Goal: Task Accomplishment & Management: Complete application form

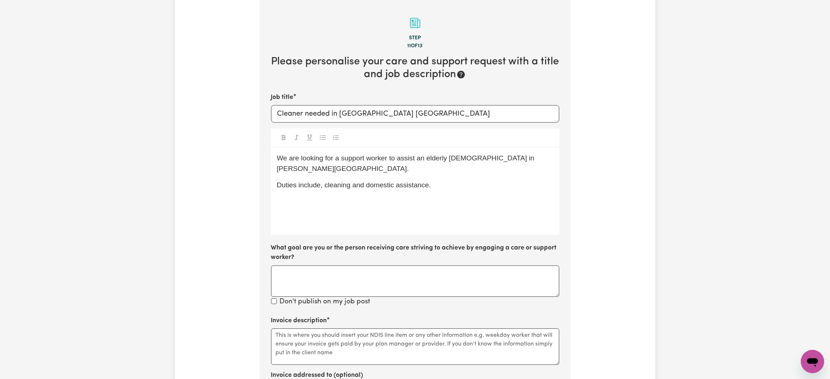
click at [292, 204] on div "We are looking for a support worker to assist an elderly lady in Belmore NSW. D…" at bounding box center [415, 190] width 288 height 87
click at [299, 224] on div "We are looking for a support worker to assist an elderly lady in Belmore NSW. D…" at bounding box center [415, 190] width 288 height 87
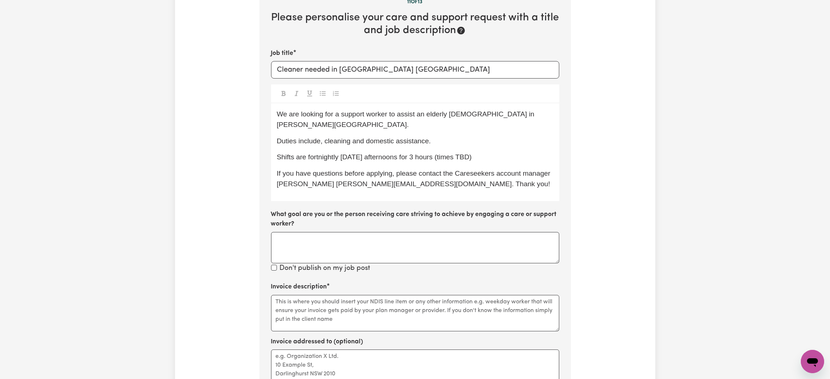
scroll to position [394, 0]
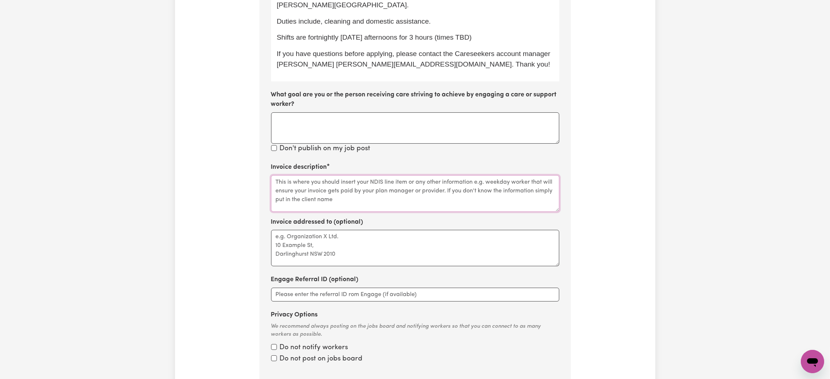
click at [308, 181] on textarea "Invoice description" at bounding box center [415, 193] width 288 height 36
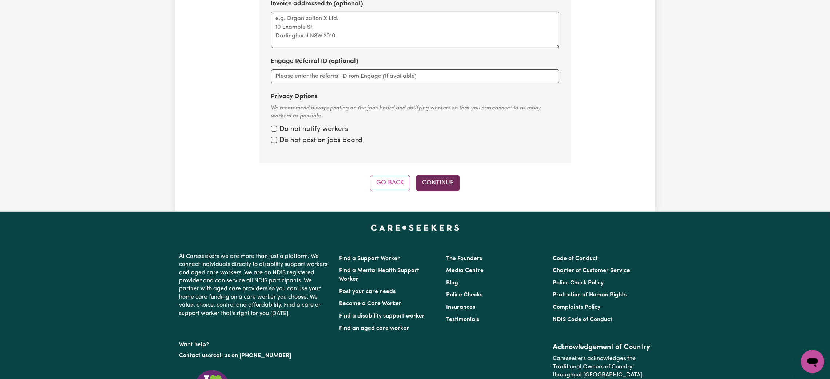
type textarea "n/a"
click at [435, 175] on button "Continue" at bounding box center [438, 183] width 44 height 16
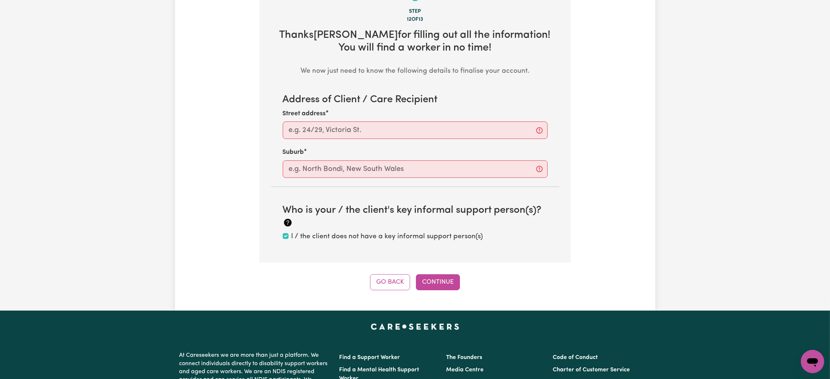
scroll to position [230, 0]
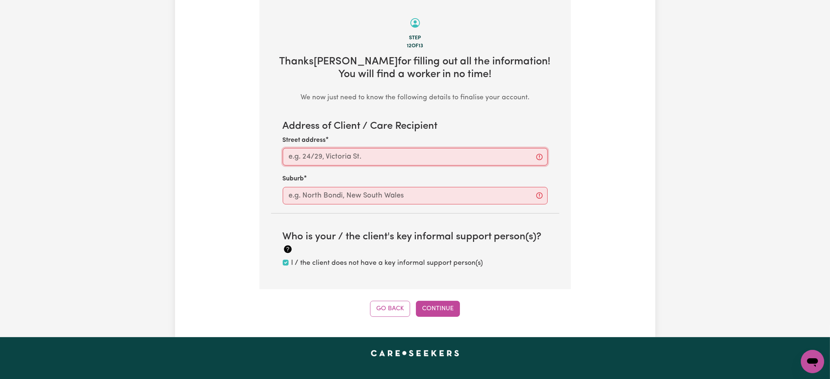
click at [369, 161] on input "Street address" at bounding box center [415, 156] width 265 height 17
click at [361, 164] on input "Street address" at bounding box center [415, 156] width 265 height 17
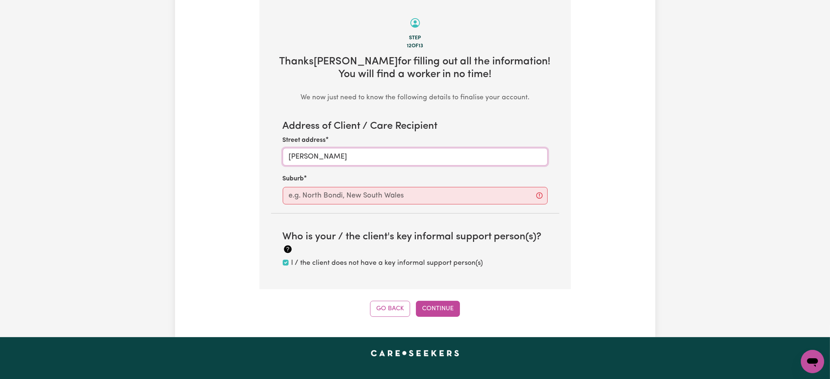
type input "BElmore"
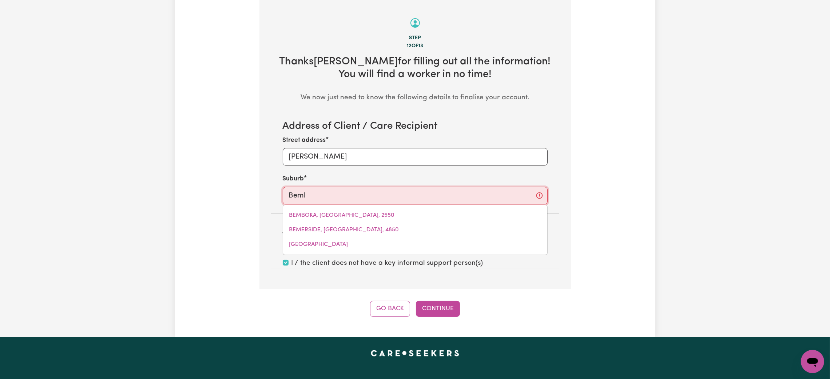
type input "Bem"
type input "BemBOKA, New South Wales, 2550"
type input "Be"
type input "Belmo"
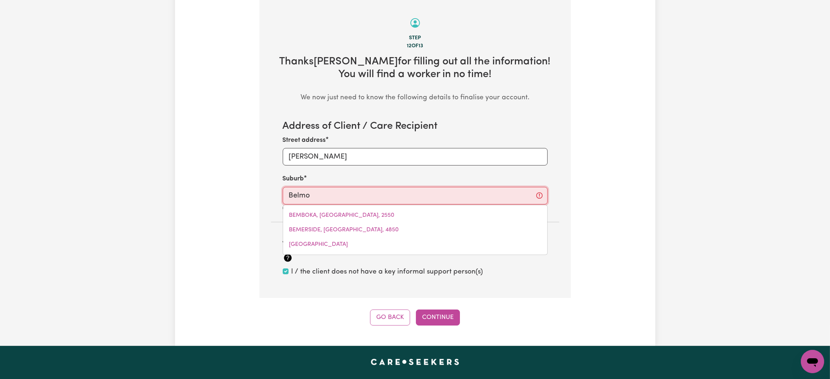
type input "BelmoNT, New South Wales, 2280"
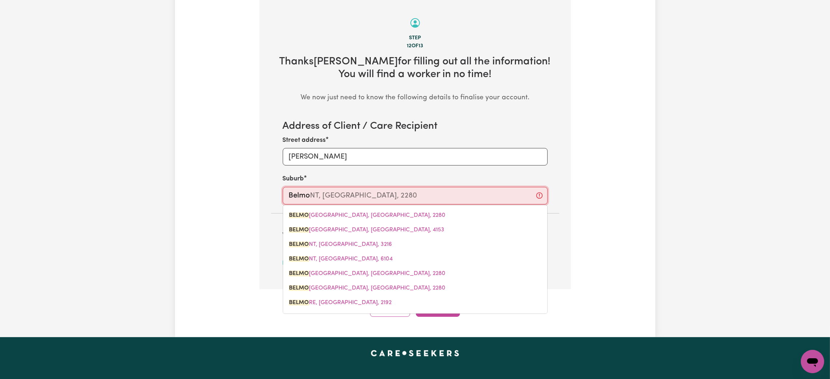
type input "Belmor"
type input "Belmore"
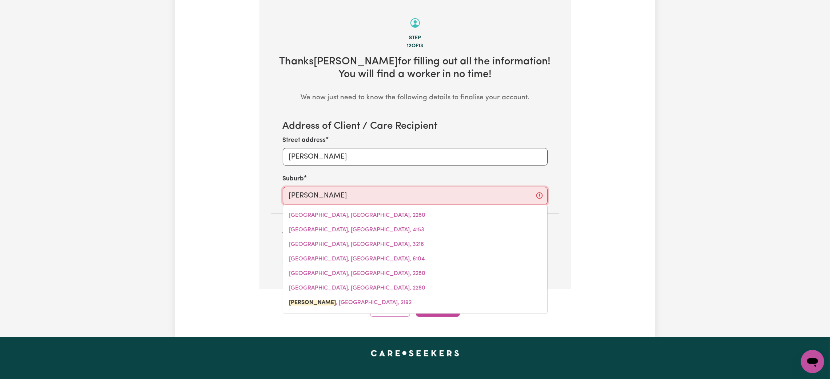
type input "Belmore, New South Wales, 2192"
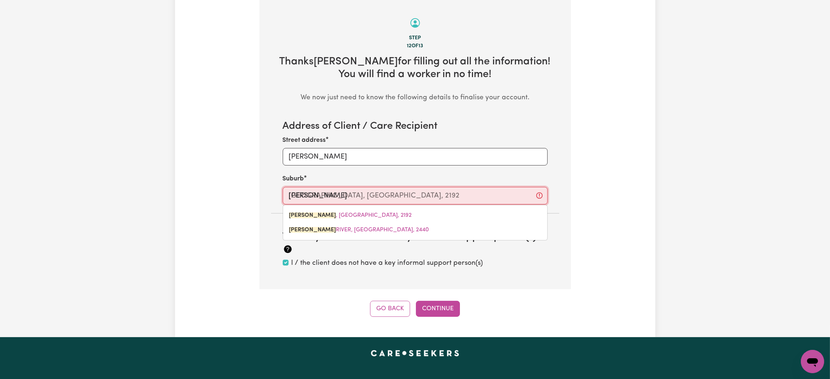
click at [353, 216] on span "BELMORE , New South Wales, 2192" at bounding box center [350, 216] width 123 height 6
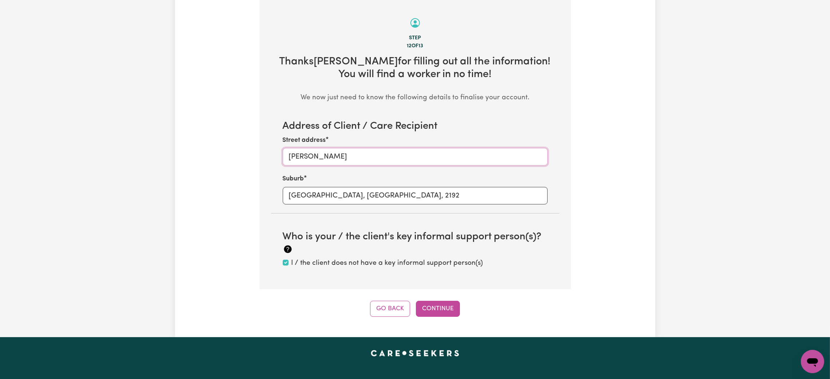
click at [296, 157] on input "BElmore" at bounding box center [415, 156] width 265 height 17
type input "Belmore"
click at [436, 309] on button "Continue" at bounding box center [438, 309] width 44 height 16
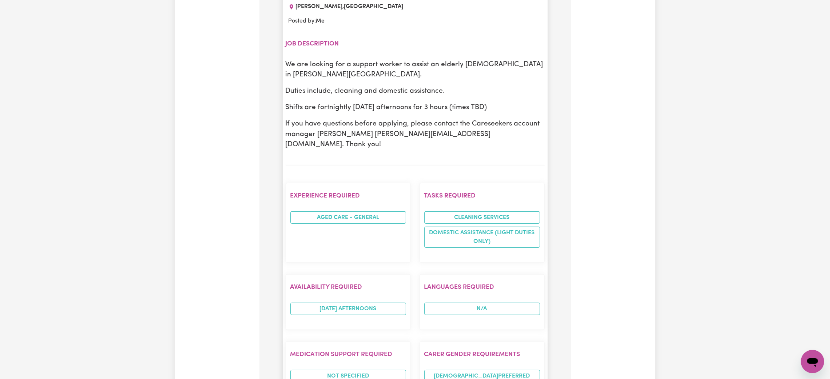
scroll to position [448, 0]
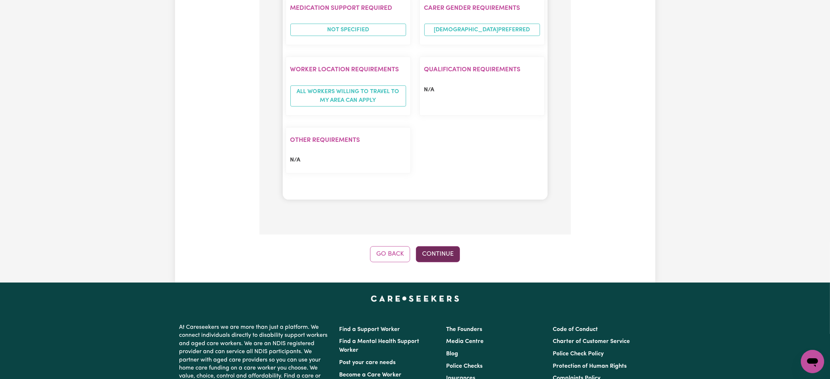
click at [438, 246] on button "Continue" at bounding box center [438, 254] width 44 height 16
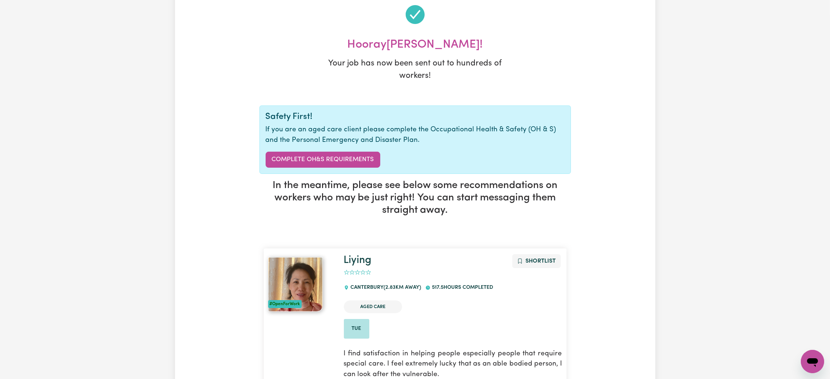
scroll to position [0, 0]
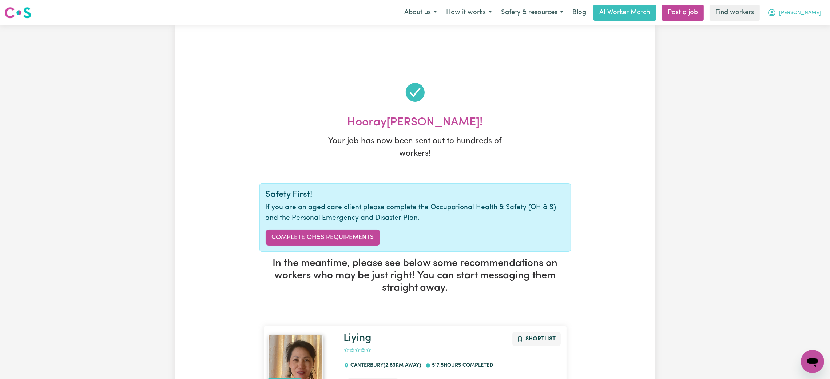
click at [805, 14] on span "Adriana" at bounding box center [800, 13] width 42 height 8
click at [785, 43] on link "Logout" at bounding box center [797, 42] width 58 height 14
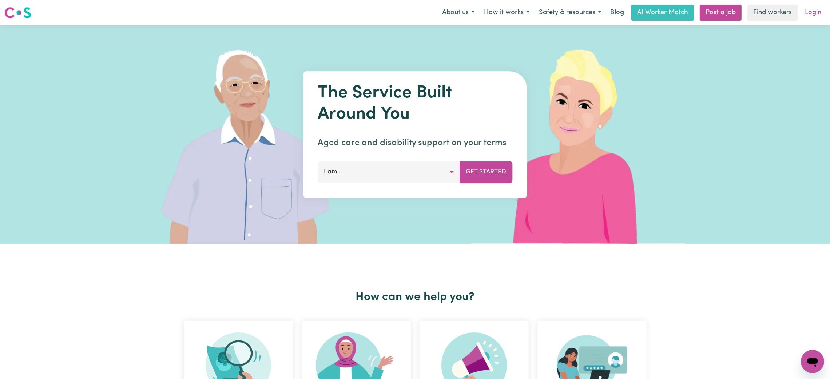
click at [816, 5] on link "Login" at bounding box center [813, 13] width 25 height 16
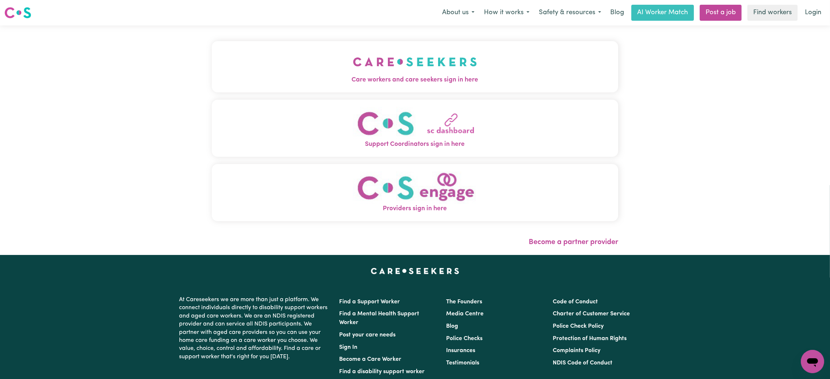
click at [470, 83] on span "Care workers and care seekers sign in here" at bounding box center [415, 79] width 407 height 9
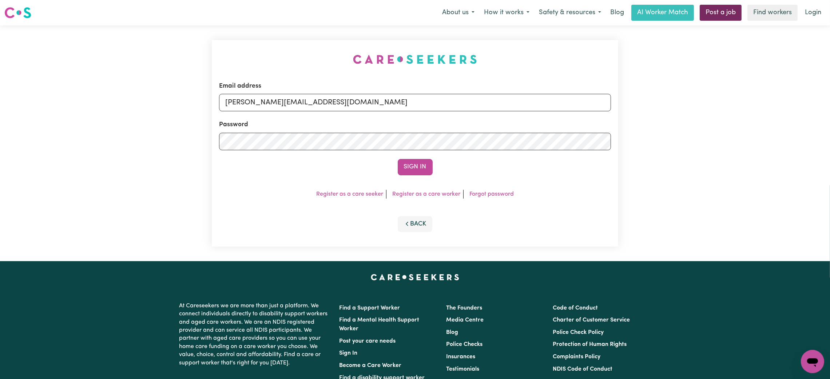
click at [717, 14] on link "Post a job" at bounding box center [721, 13] width 42 height 16
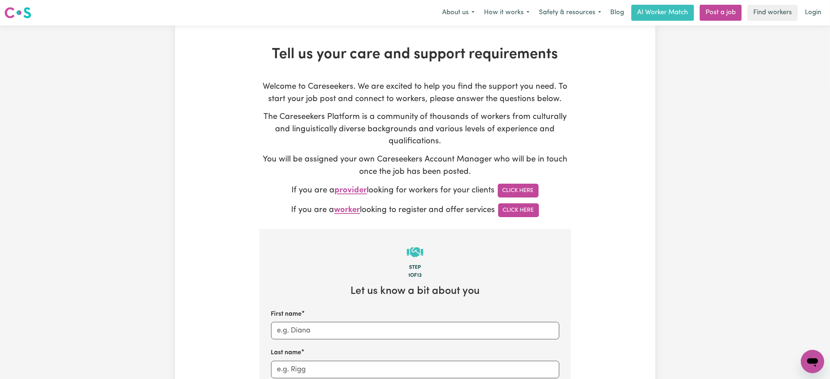
type input "[PERSON_NAME][EMAIL_ADDRESS][DOMAIN_NAME]"
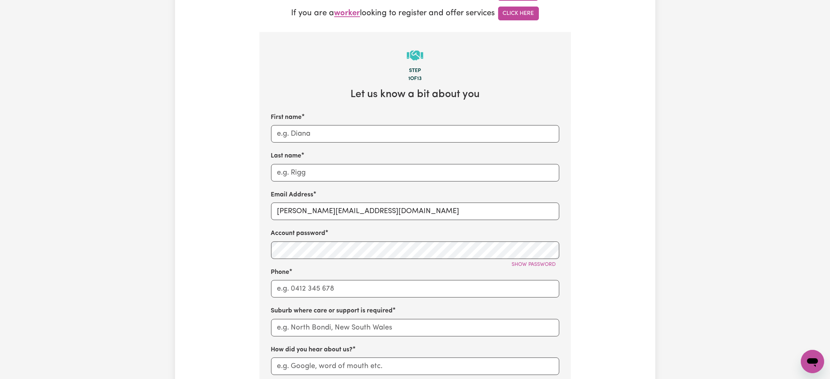
scroll to position [218, 0]
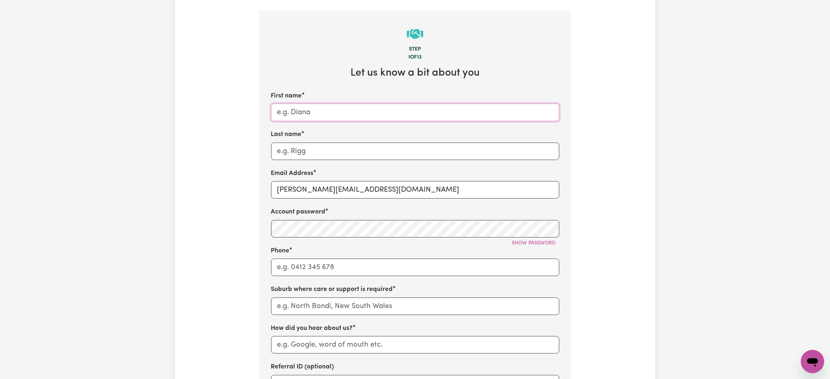
click at [287, 111] on input "First name" at bounding box center [415, 112] width 288 height 17
type input "Liam"
click at [292, 149] on input "AV" at bounding box center [415, 151] width 288 height 17
type input "AH"
type input "LiamAH@careseekers.com.au"
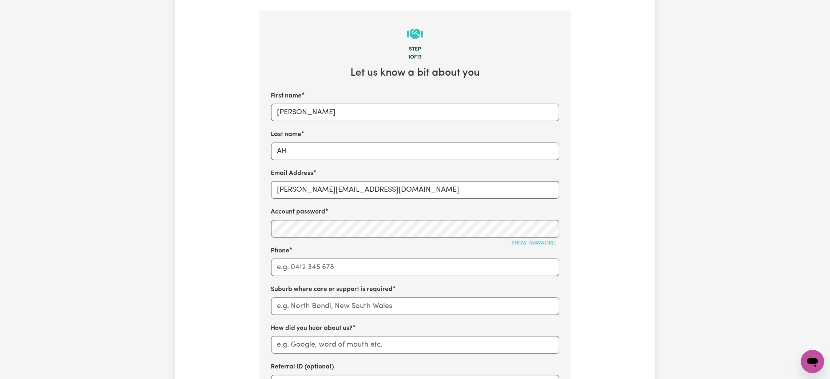
click at [547, 242] on span "Show password" at bounding box center [534, 243] width 44 height 5
click at [351, 199] on input "LiamAH@careseekers.com.au" at bounding box center [415, 189] width 288 height 17
click at [345, 270] on input "Phone" at bounding box center [415, 267] width 288 height 17
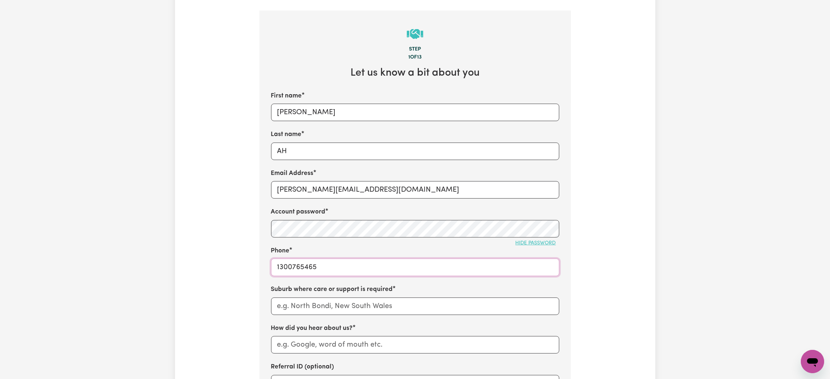
type input "1300765465"
click at [355, 309] on input "text" at bounding box center [415, 306] width 288 height 17
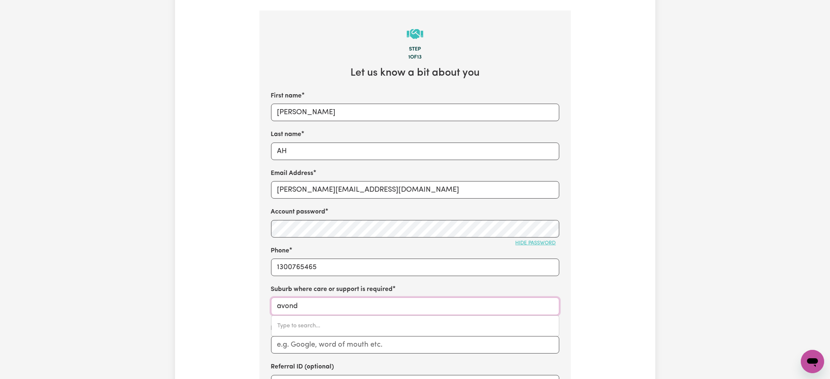
type input "avonda"
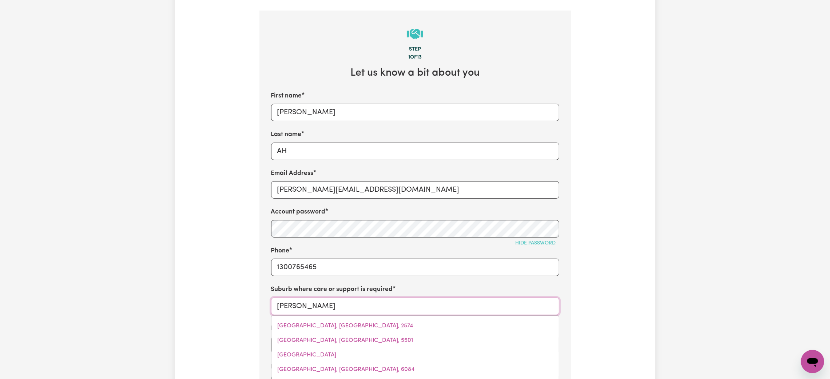
type input "avondaLE, New South Wales, 2530"
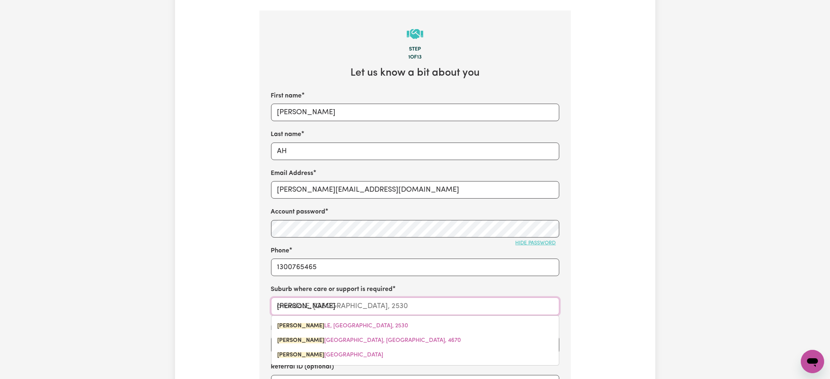
type input "AVONDALE, New South Wales, 2530"
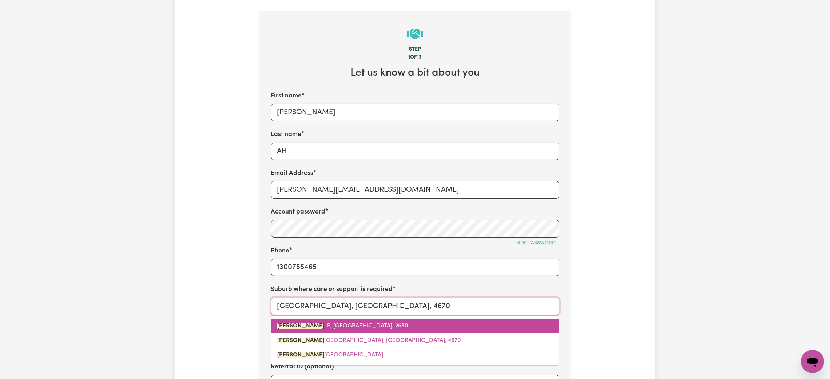
type input "AVONDALE HEIGHTS, Victoria, 3034"
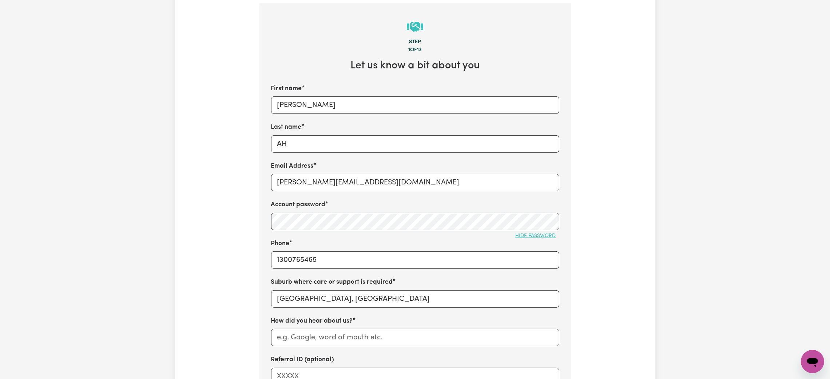
scroll to position [273, 0]
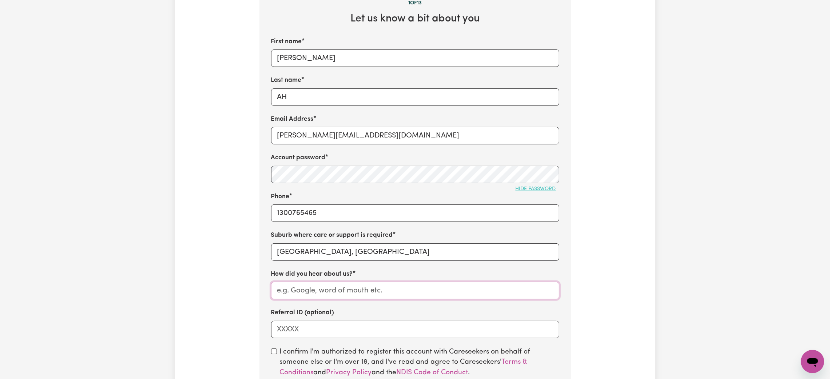
click at [297, 294] on input "How did you hear about us?" at bounding box center [415, 290] width 288 height 17
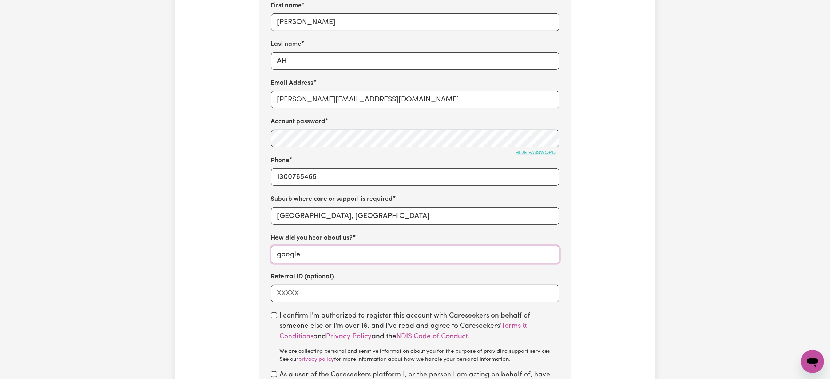
scroll to position [327, 0]
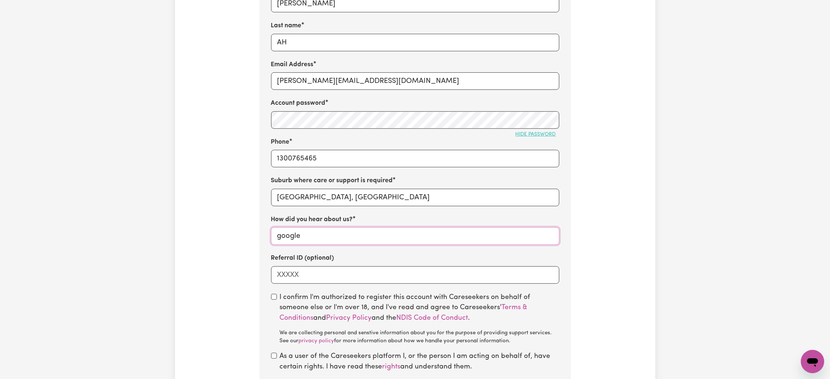
type input "google"
click at [278, 300] on div "I confirm I'm authorized to register this account with Careseekers on behalf of…" at bounding box center [415, 319] width 288 height 53
click at [272, 298] on input "checkbox" at bounding box center [274, 297] width 6 height 6
checkbox input "true"
click at [275, 359] on input "checkbox" at bounding box center [274, 356] width 6 height 6
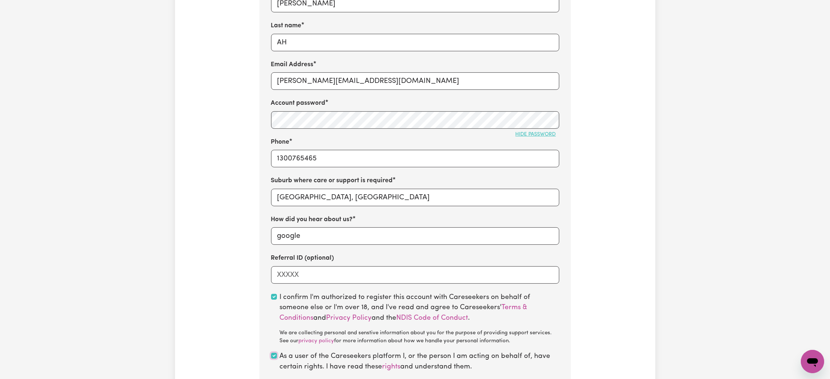
checkbox input "true"
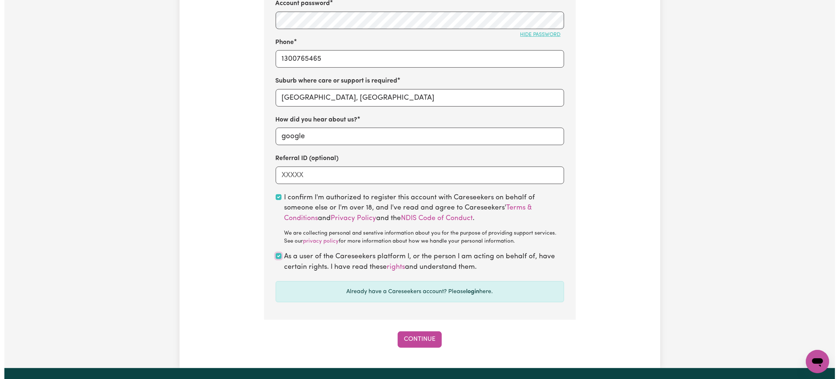
scroll to position [437, 0]
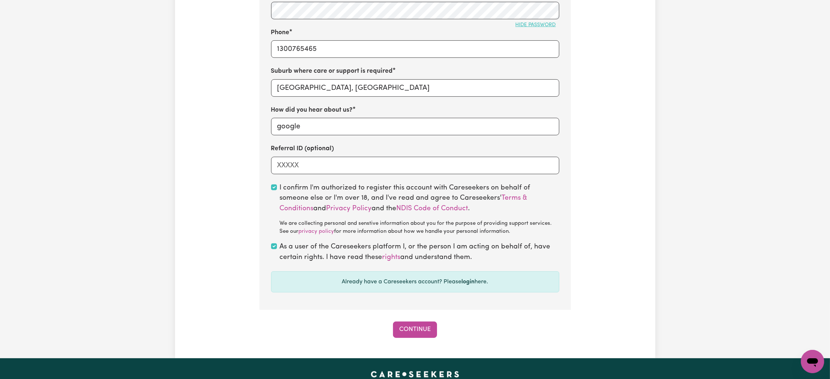
click at [409, 336] on button "Continue" at bounding box center [415, 330] width 44 height 16
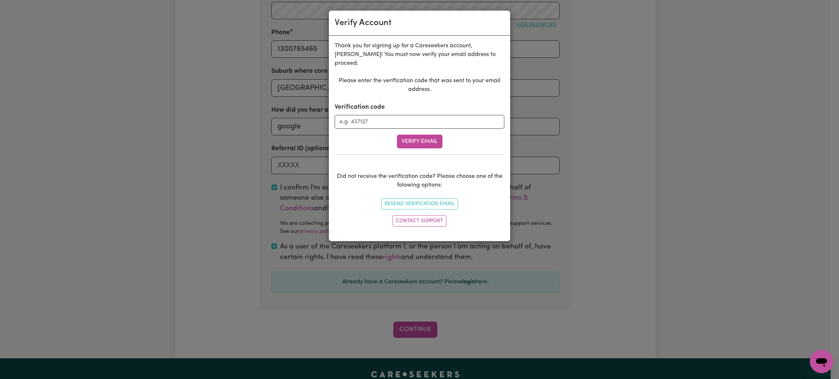
click at [461, 104] on div "Verification code" at bounding box center [420, 116] width 170 height 26
click at [455, 115] on input "Verification code" at bounding box center [420, 122] width 170 height 14
paste input "794934"
type input "794934"
click at [412, 138] on button "Verify Email" at bounding box center [420, 142] width 46 height 14
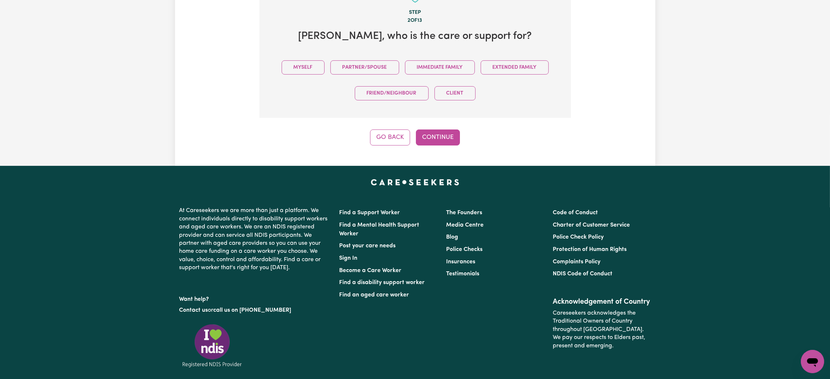
scroll to position [235, 0]
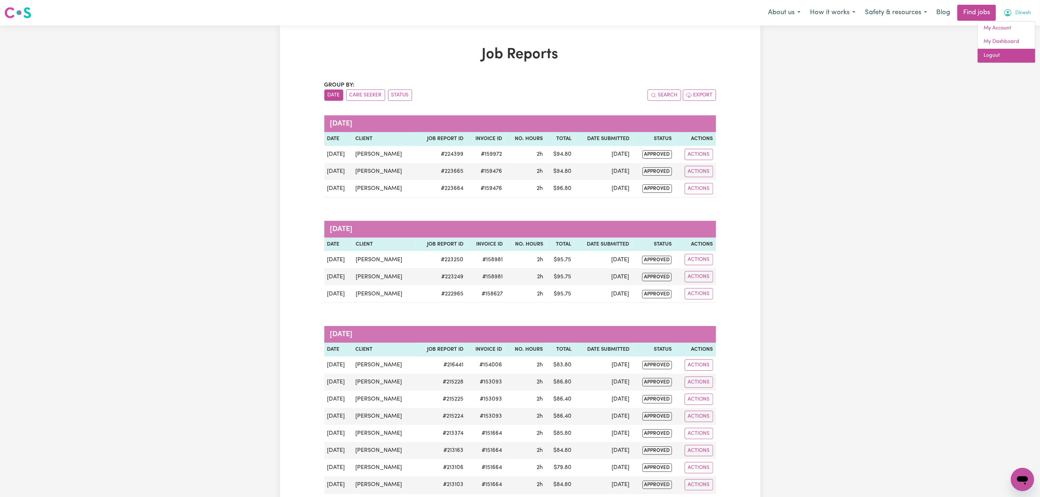
click at [1015, 56] on link "Logout" at bounding box center [1007, 56] width 58 height 14
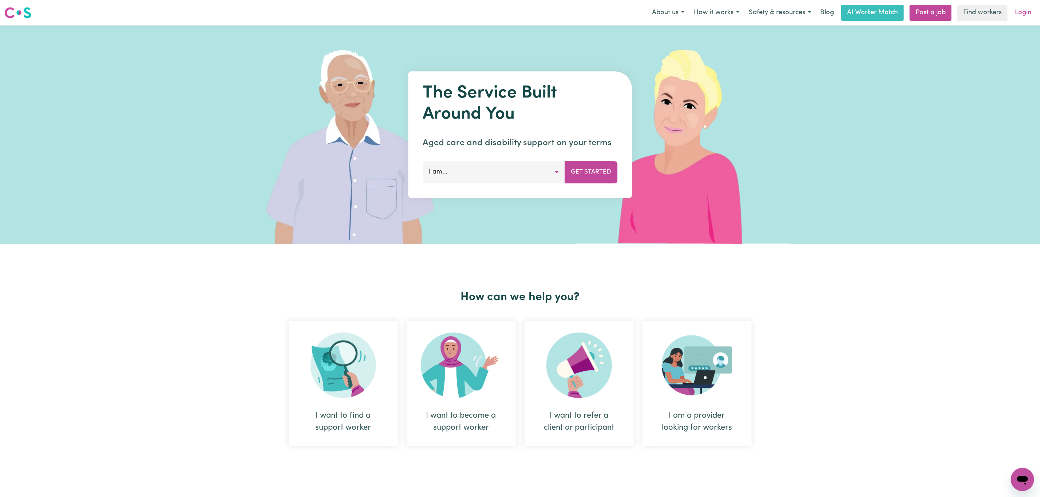
click at [1024, 9] on link "Login" at bounding box center [1023, 13] width 25 height 16
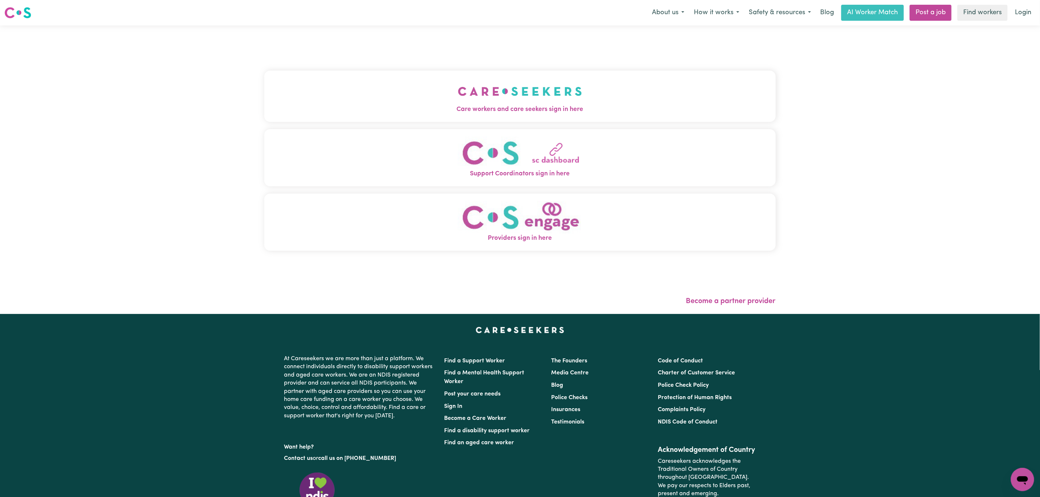
click at [382, 86] on button "Care workers and care seekers sign in here" at bounding box center [519, 96] width 511 height 51
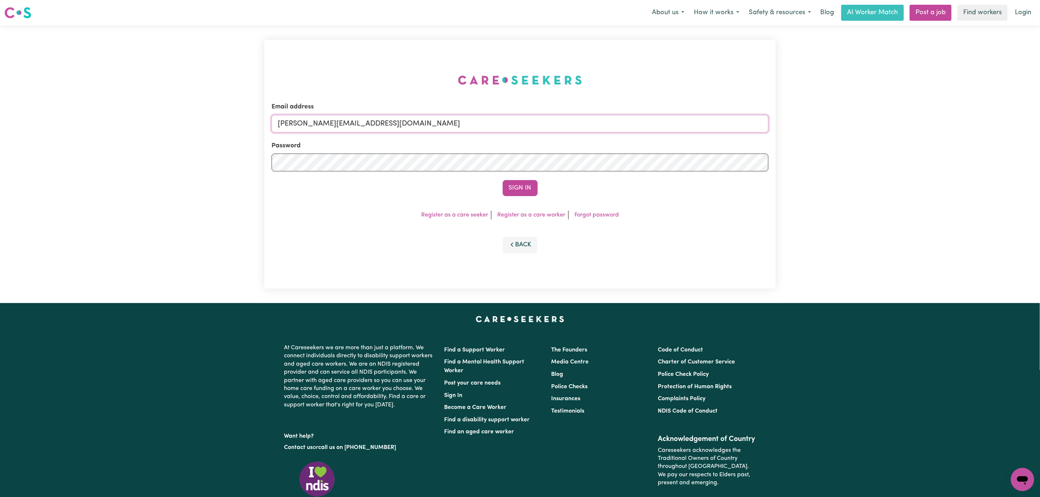
drag, startPoint x: 285, startPoint y: 120, endPoint x: 294, endPoint y: 123, distance: 9.3
click at [284, 119] on input "[PERSON_NAME][EMAIL_ADDRESS][DOMAIN_NAME]" at bounding box center [520, 123] width 497 height 17
drag, startPoint x: 316, startPoint y: 125, endPoint x: 593, endPoint y: 126, distance: 277.0
click at [593, 126] on input "[EMAIL_ADDRESS][PERSON_NAME][DOMAIN_NAME]" at bounding box center [520, 123] width 497 height 17
type input "[EMAIL_ADDRESS][DOMAIN_NAME]"
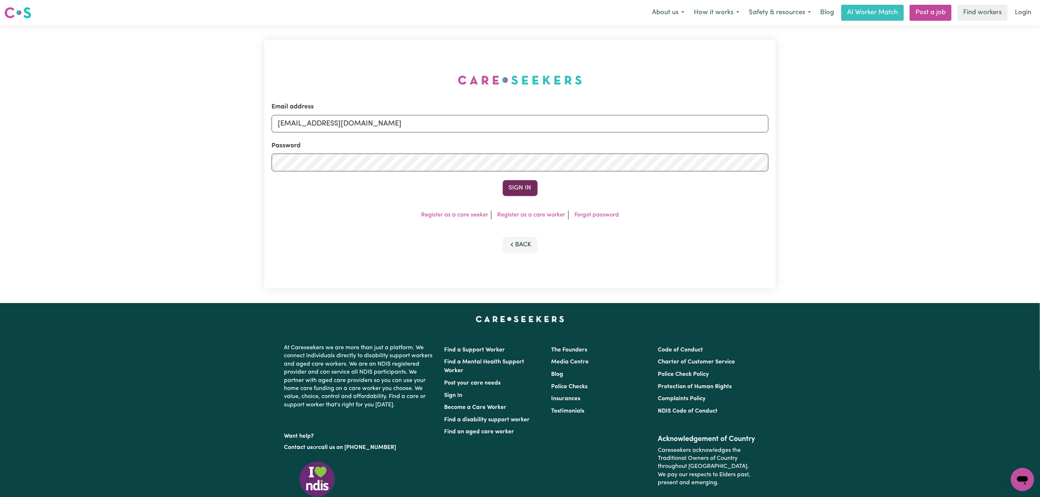
click at [526, 186] on button "Sign In" at bounding box center [520, 188] width 35 height 16
